Goal: Information Seeking & Learning: Learn about a topic

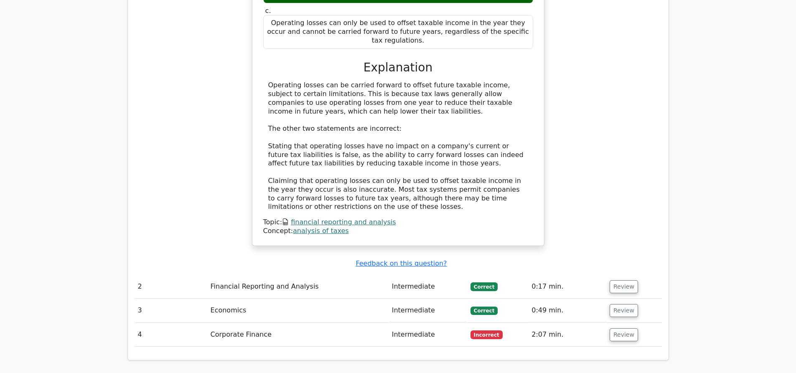
scroll to position [794, 0]
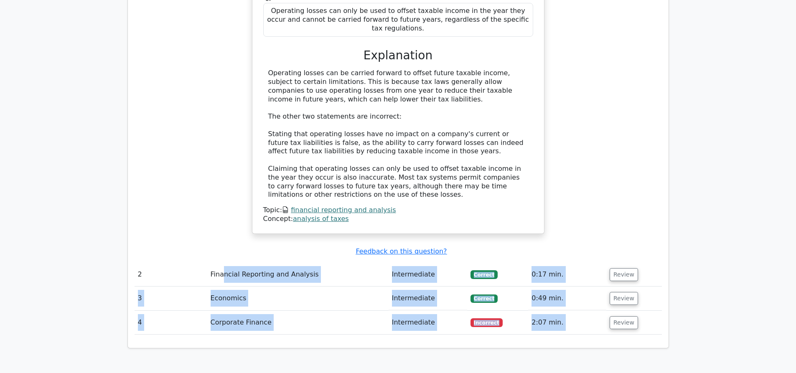
drag, startPoint x: 229, startPoint y: 222, endPoint x: 507, endPoint y: 324, distance: 296.5
click at [502, 330] on div "Your Test Results Chartered Financial Analyst Level 1 50% Your Score Keep pract…" at bounding box center [398, 59] width 552 height 1195
click at [515, 311] on div "Your Test Results Chartered Financial Analyst Level 1 50% Your Score Keep pract…" at bounding box center [398, 59] width 552 height 1195
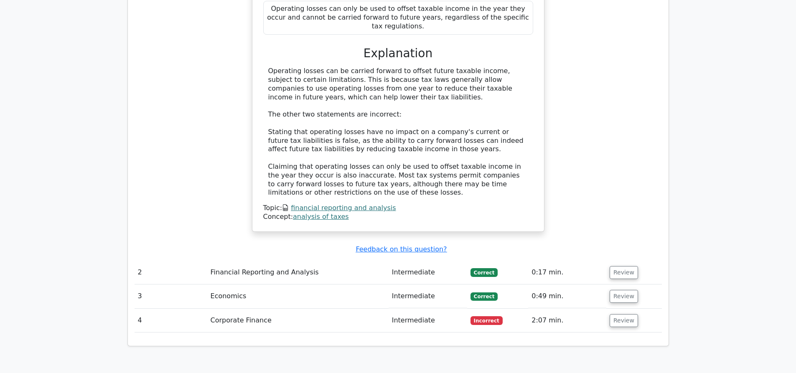
drag, startPoint x: 476, startPoint y: 260, endPoint x: 180, endPoint y: 194, distance: 303.2
click at [180, 194] on tbody "1 Financial Reporting and Analysis Intermediate Incorrect 1:12 min. Review a." at bounding box center [398, 93] width 527 height 477
click at [220, 170] on div "Which of the following statements is true regarding the tax impact of operating…" at bounding box center [398, 61] width 527 height 362
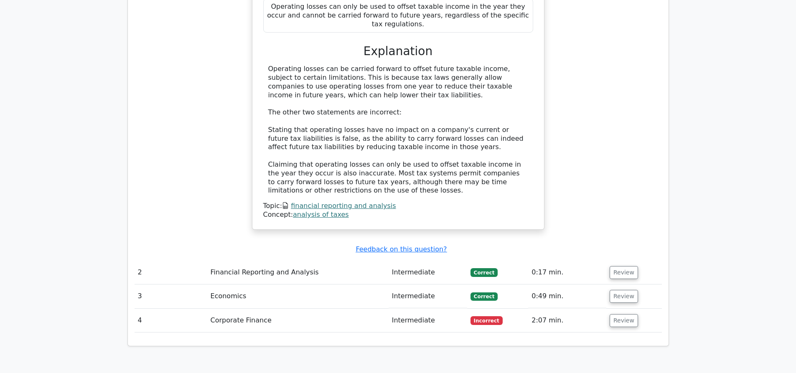
click at [284, 202] on icon at bounding box center [285, 206] width 7 height 8
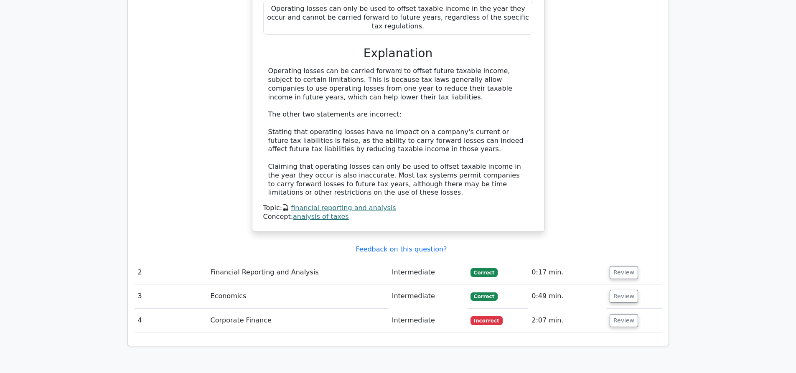
drag, startPoint x: 279, startPoint y: 148, endPoint x: 612, endPoint y: 285, distance: 360.2
click at [612, 285] on div "Question # Topic Difficulty Result Time Spent Action 1 Financial Reporting and …" at bounding box center [398, 86] width 527 height 508
click at [445, 199] on td "Which of the following statements is true regarding the tax impact of operating…" at bounding box center [398, 69] width 527 height 381
drag, startPoint x: 243, startPoint y: 145, endPoint x: 548, endPoint y: 293, distance: 338.9
click at [548, 293] on div "Question Analysis Question # Topic Difficulty Result Time Spent Action 1 Financ…" at bounding box center [398, 73] width 541 height 545
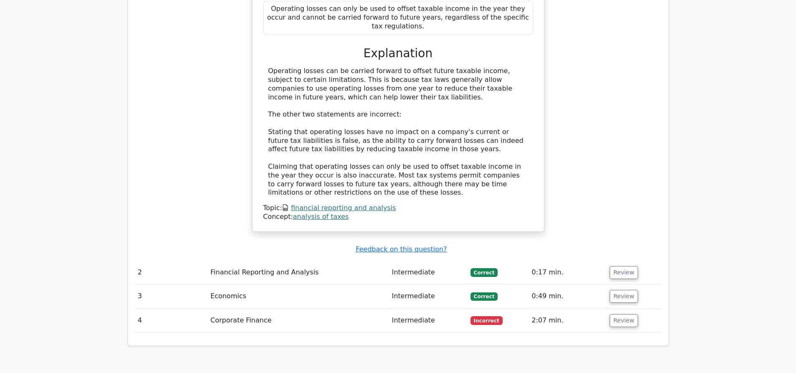
click at [579, 186] on div "Which of the following statements is true regarding the tax impact of operating…" at bounding box center [398, 67] width 527 height 374
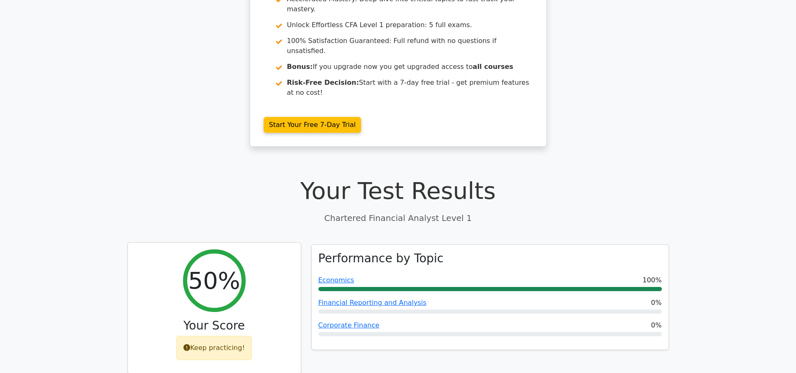
scroll to position [84, 0]
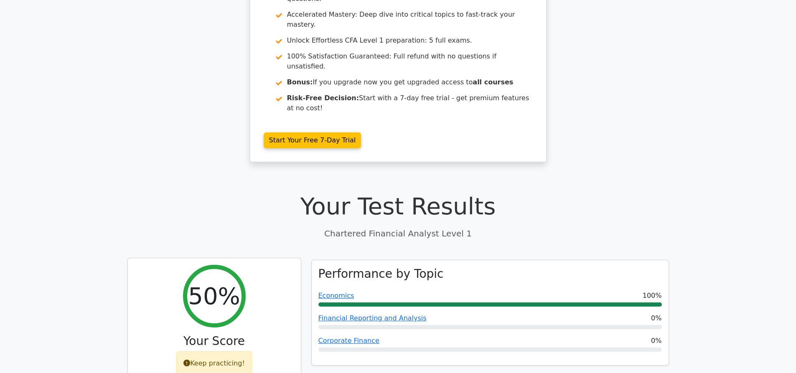
click at [225, 352] on div "Keep practicing!" at bounding box center [214, 364] width 76 height 24
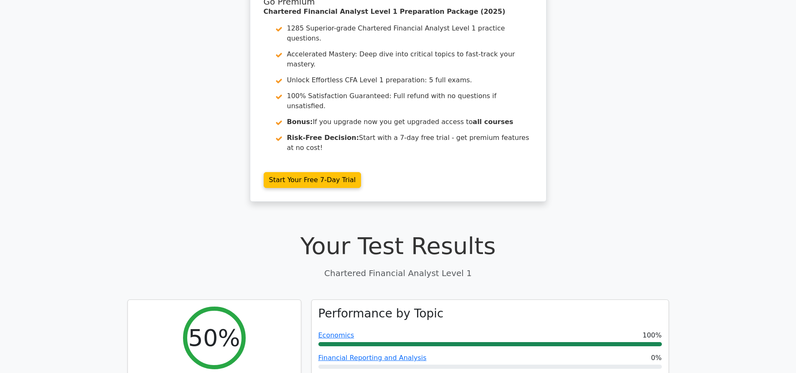
scroll to position [0, 0]
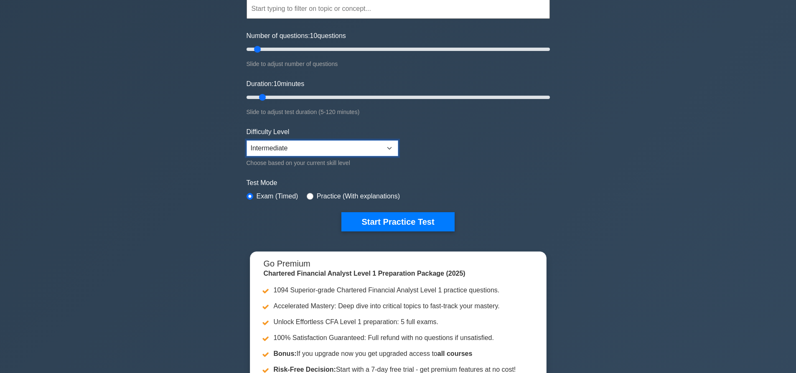
click at [316, 146] on select "Beginner Intermediate Expert" at bounding box center [323, 148] width 152 height 16
select select "expert"
click at [247, 140] on select "Beginner Intermediate Expert" at bounding box center [323, 148] width 152 height 16
drag, startPoint x: 354, startPoint y: 224, endPoint x: 359, endPoint y: 225, distance: 4.2
click at [359, 225] on button "Start Practice Test" at bounding box center [397, 221] width 113 height 19
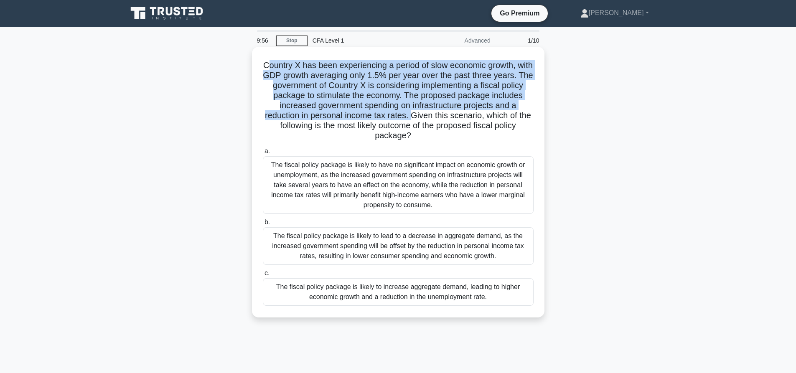
drag, startPoint x: 272, startPoint y: 63, endPoint x: 425, endPoint y: 117, distance: 162.3
click at [425, 117] on h5 "Country X has been experiencing a period of slow economic growth, with GDP grow…" at bounding box center [398, 100] width 273 height 81
click at [481, 107] on h5 "Country X has been experiencing a period of slow economic growth, with GDP grow…" at bounding box center [398, 100] width 273 height 81
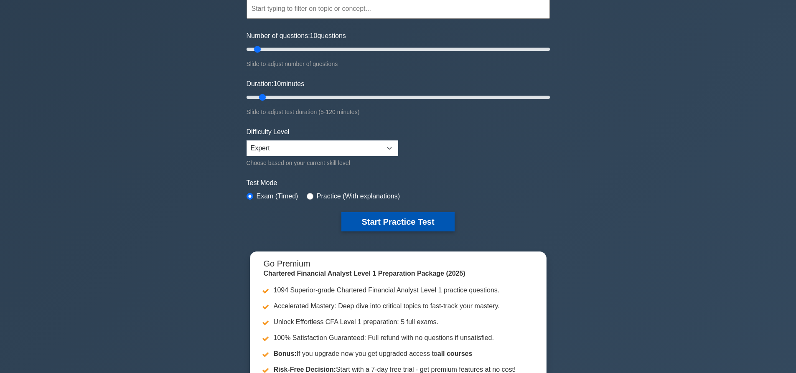
click at [381, 219] on button "Start Practice Test" at bounding box center [397, 221] width 113 height 19
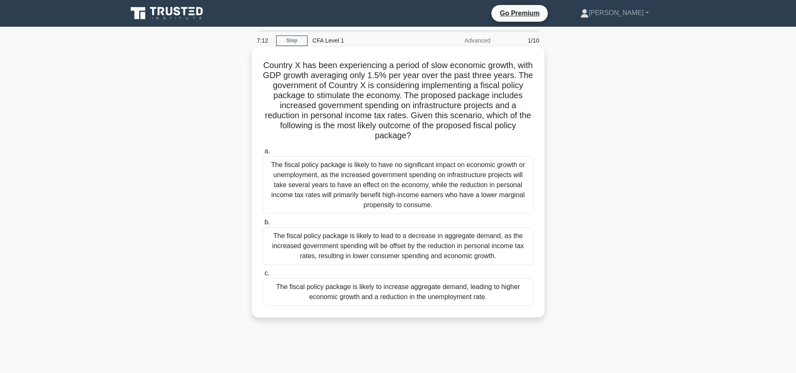
click at [424, 300] on div "The fiscal policy package is likely to increase aggregate demand, leading to hi…" at bounding box center [398, 292] width 271 height 28
click at [263, 276] on input "c. The fiscal policy package is likely to increase aggregate demand, leading to…" at bounding box center [263, 273] width 0 height 5
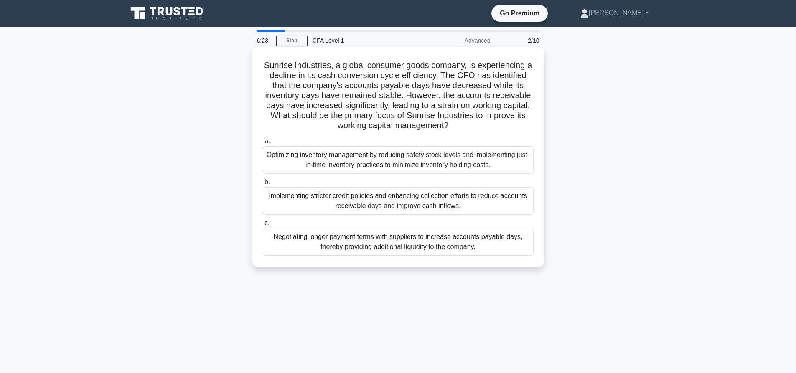
click at [410, 239] on div "Negotiating longer payment terms with suppliers to increase accounts payable da…" at bounding box center [398, 242] width 271 height 28
click at [263, 226] on input "c. Negotiating longer payment terms with suppliers to increase accounts payable…" at bounding box center [263, 223] width 0 height 5
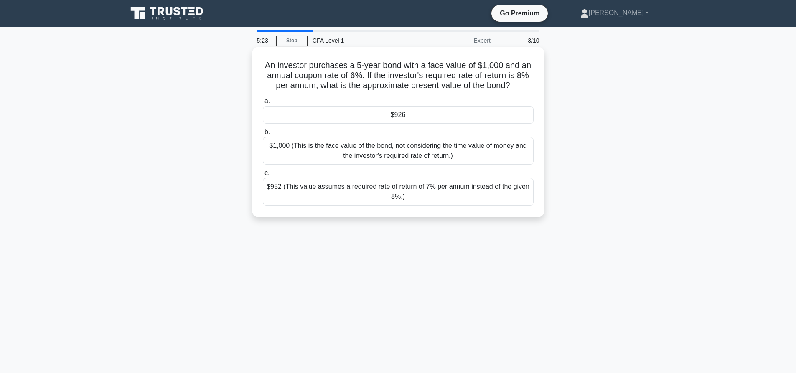
click at [326, 190] on div "$952 (This value assumes a required rate of return of 7% per annum instead of t…" at bounding box center [398, 192] width 271 height 28
click at [263, 176] on input "c. $952 (This value assumes a required rate of return of 7% per annum instead o…" at bounding box center [263, 173] width 0 height 5
